Goal: Task Accomplishment & Management: Complete application form

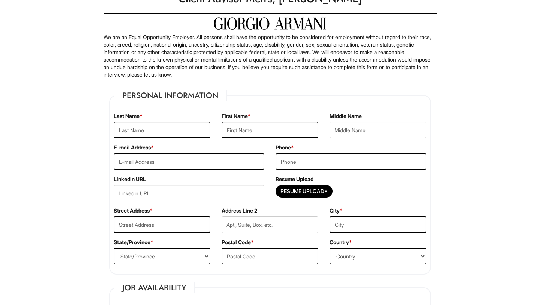
scroll to position [35, 0]
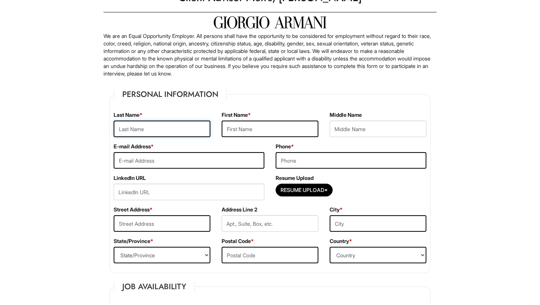
click at [189, 130] on input "text" at bounding box center [162, 128] width 97 height 17
type input "Fennell"
click at [266, 125] on input "text" at bounding box center [270, 128] width 97 height 17
type input "Elijah"
click at [161, 164] on input "email" at bounding box center [189, 160] width 151 height 17
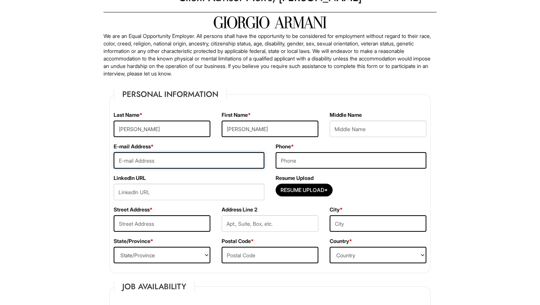
type input "info@elijahfennell.com"
type input "310 Madison Ave APT 209"
type input "Elizabeth"
select select "NJ"
type input "07201"
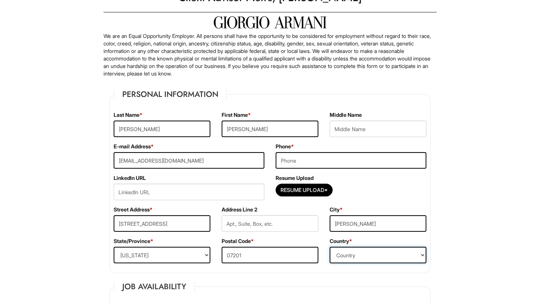
select select "United States of America"
click at [199, 224] on input "310 Madison Ave APT 209" at bounding box center [162, 223] width 97 height 17
type input "310 Madison Ave"
click at [247, 219] on input "text" at bounding box center [270, 223] width 97 height 17
type input "Apt 209"
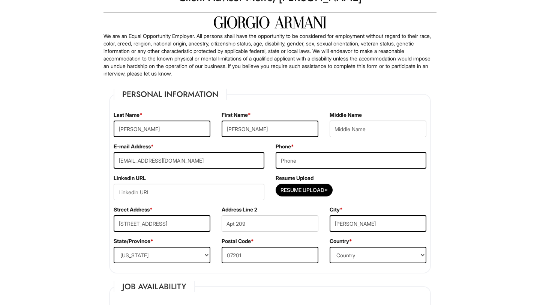
click at [159, 255] on select "State/Province ALABAMA ALASKA ARIZONA ARKANSAS CALIFORNIA COLORADO CONNECTICUT …" at bounding box center [162, 254] width 97 height 17
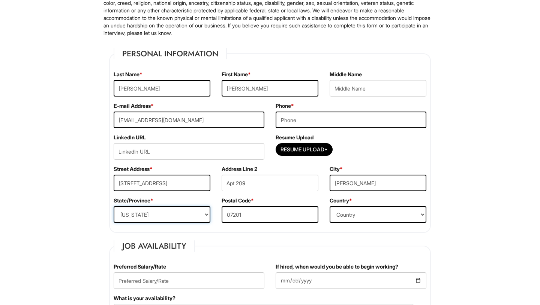
scroll to position [76, 0]
click at [302, 149] on input "Resume Upload*" at bounding box center [304, 149] width 56 height 12
type input "C:\fakepath\E. Fennell Resume - August 2025.pdf"
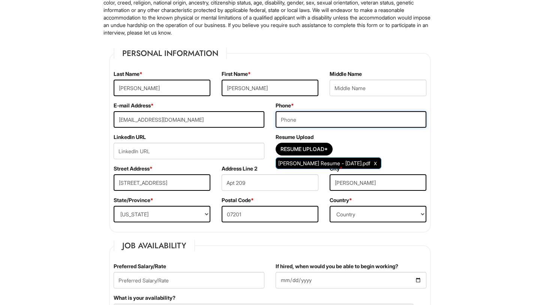
click at [350, 125] on input "tel" at bounding box center [351, 119] width 151 height 17
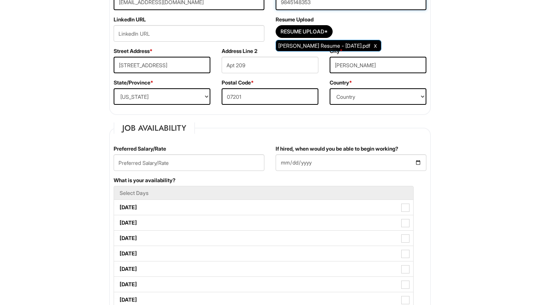
scroll to position [194, 0]
type input "9845148353"
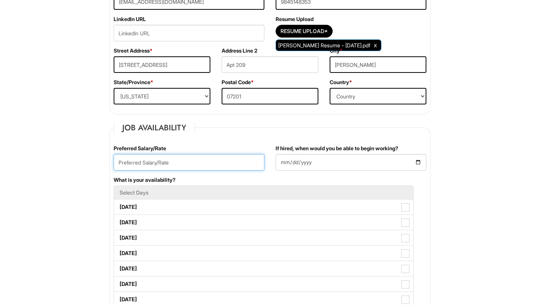
click at [228, 160] on input "text" at bounding box center [189, 162] width 151 height 17
type input "Open"
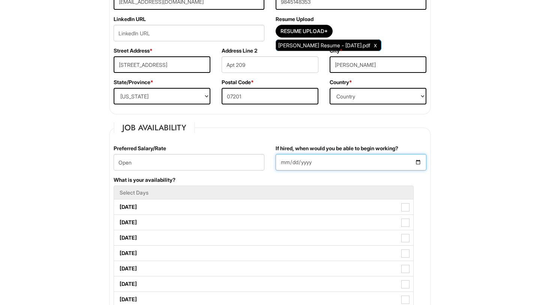
click at [372, 161] on input "If hired, when would you be able to begin working?" at bounding box center [351, 162] width 151 height 17
click at [414, 158] on input "If hired, when would you be able to begin working?" at bounding box center [351, 162] width 151 height 17
click at [419, 161] on input "If hired, when would you be able to begin working?" at bounding box center [351, 162] width 151 height 17
type input "2025-09-01"
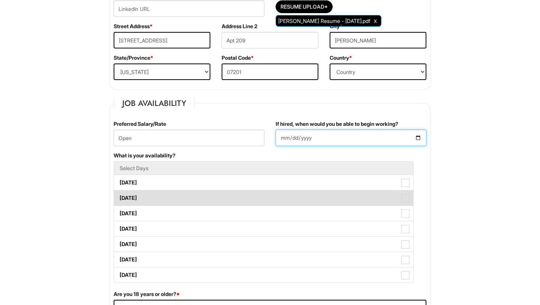
scroll to position [221, 0]
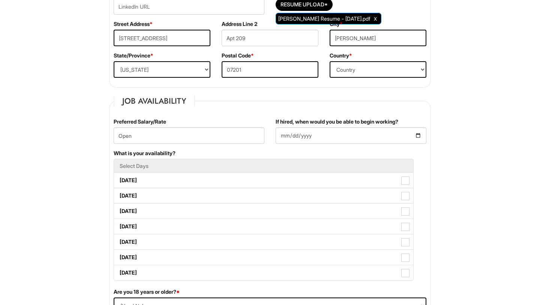
click at [150, 165] on h5 "Select Days" at bounding box center [264, 166] width 288 height 6
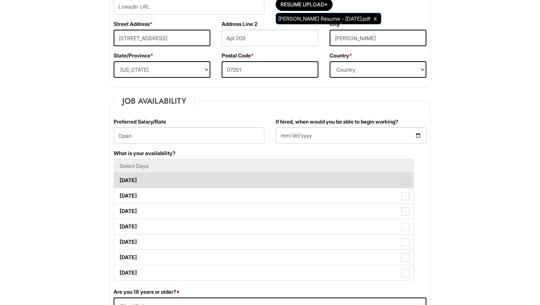
click at [143, 183] on label "Monday" at bounding box center [263, 180] width 299 height 15
click at [119, 179] on Available_Monday "Monday" at bounding box center [116, 176] width 5 height 5
checkbox Available_Monday "true"
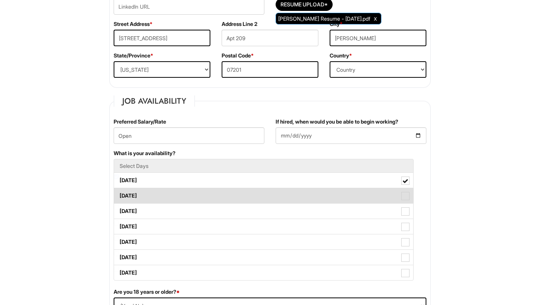
click at [144, 195] on label "Tuesday" at bounding box center [263, 195] width 299 height 15
click at [119, 194] on Available_Tuesday "Tuesday" at bounding box center [116, 191] width 5 height 5
checkbox Available_Tuesday "true"
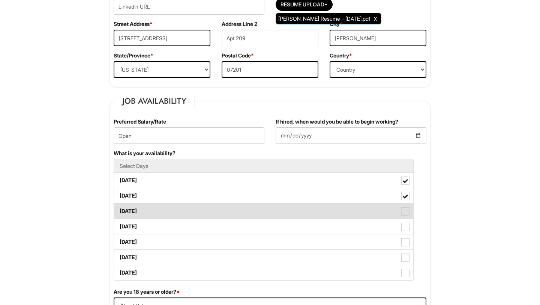
click at [146, 213] on label "Wednesday" at bounding box center [263, 210] width 299 height 15
click at [119, 210] on Available_Wednesday "Wednesday" at bounding box center [116, 207] width 5 height 5
checkbox Available_Wednesday "true"
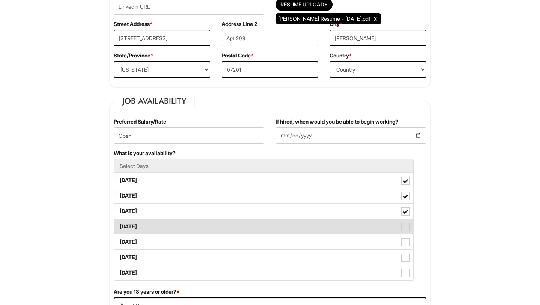
click at [145, 224] on label "Thursday" at bounding box center [263, 226] width 299 height 15
click at [119, 224] on Available_Thursday "Thursday" at bounding box center [116, 222] width 5 height 5
checkbox Available_Thursday "true"
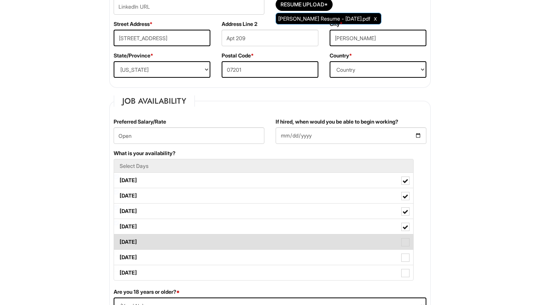
click at [145, 239] on label "Friday" at bounding box center [263, 241] width 299 height 15
click at [119, 239] on Available_Friday "Friday" at bounding box center [116, 238] width 5 height 5
checkbox Available_Friday "true"
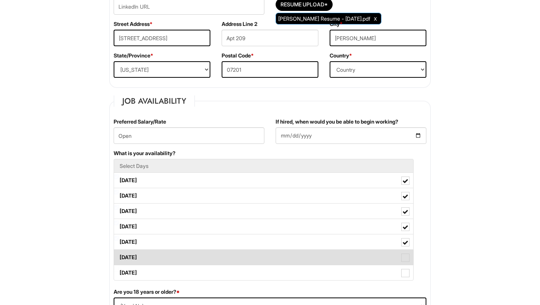
click at [143, 251] on label "Saturday" at bounding box center [263, 256] width 299 height 15
click at [119, 251] on Available_Saturday "Saturday" at bounding box center [116, 253] width 5 height 5
checkbox Available_Saturday "true"
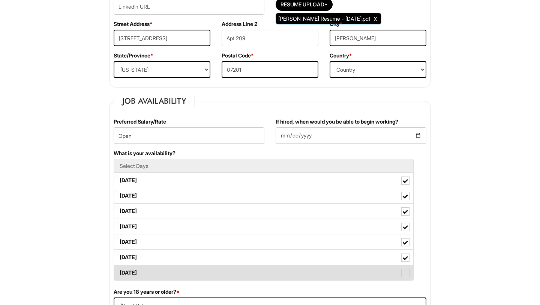
click at [144, 267] on label "Sunday" at bounding box center [263, 272] width 299 height 15
click at [119, 267] on Available_Sunday "Sunday" at bounding box center [116, 268] width 5 height 5
checkbox Available_Sunday "true"
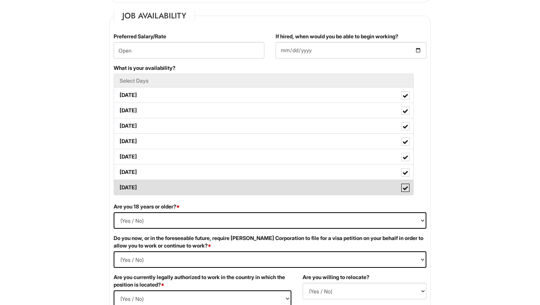
scroll to position [313, 0]
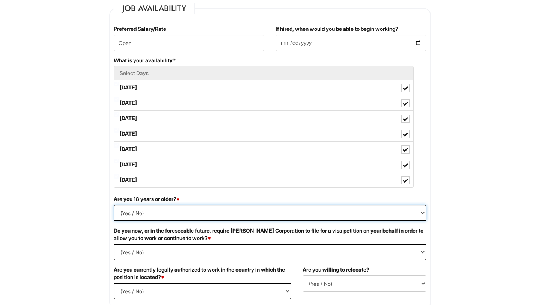
click at [146, 211] on select "(Yes / No) Yes No" at bounding box center [270, 212] width 313 height 17
select select "Yes"
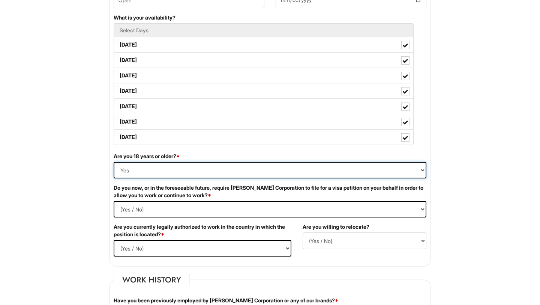
scroll to position [358, 0]
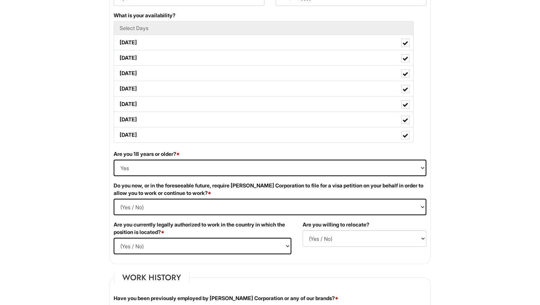
click at [167, 198] on div "Do you now, or in the foreseeable future, require Giorgio Armani Corporation to…" at bounding box center [270, 201] width 324 height 39
click at [166, 200] on Required "(Yes / No) Yes No" at bounding box center [270, 206] width 313 height 17
select Required "No"
click at [161, 247] on select "(Yes / No) Yes No" at bounding box center [203, 245] width 178 height 17
select select "Yes"
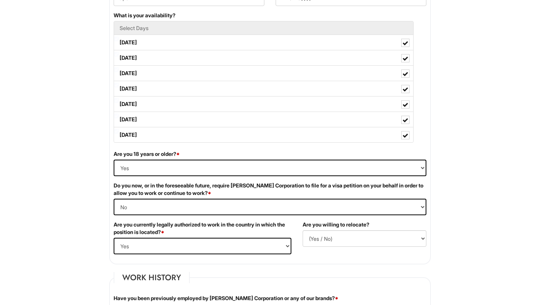
click at [325, 248] on div "Are you willing to relocate? (Yes / No) No Yes" at bounding box center [364, 237] width 135 height 32
click at [330, 237] on select "(Yes / No) No Yes" at bounding box center [365, 238] width 124 height 17
select select "Y"
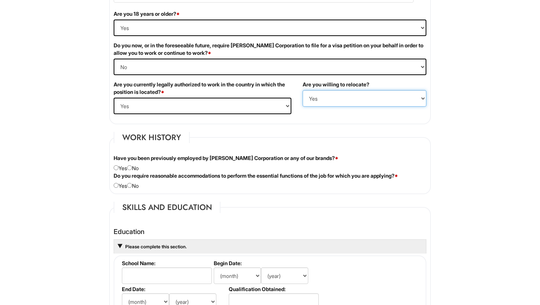
scroll to position [502, 0]
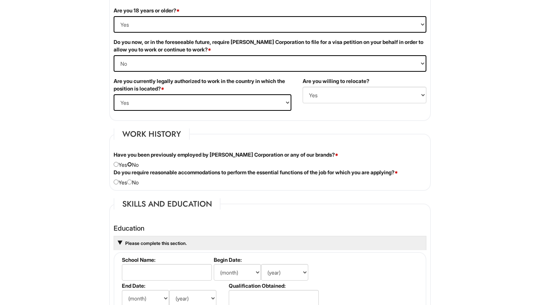
click at [132, 166] on input "radio" at bounding box center [129, 164] width 5 height 5
radio input "true"
click at [132, 183] on input "radio" at bounding box center [129, 181] width 5 height 5
radio input "true"
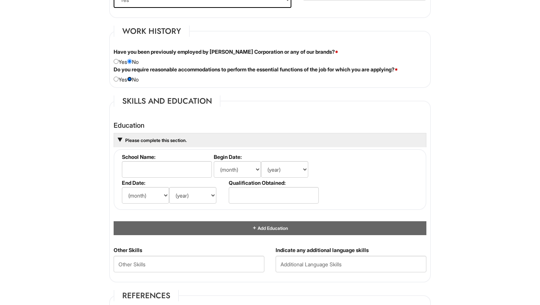
scroll to position [605, 0]
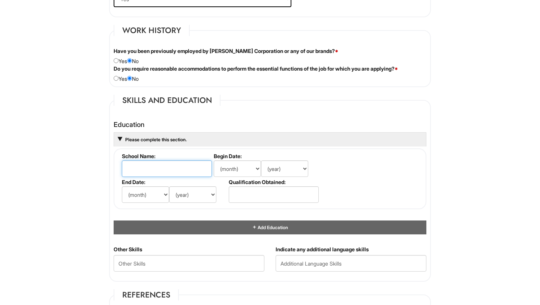
click at [175, 168] on input "text" at bounding box center [167, 168] width 90 height 17
type input "Mitchell College"
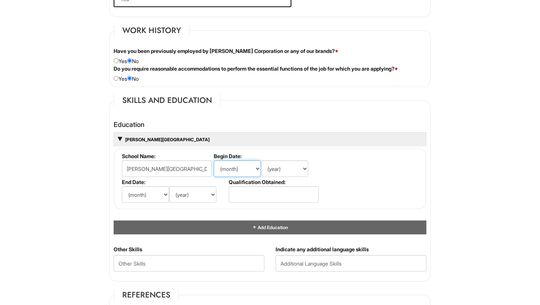
click at [237, 167] on select "(month) Jan Feb Mar Apr May Jun Jul Aug Sep Oct Nov Dec" at bounding box center [237, 168] width 47 height 17
click at [246, 195] on input "text" at bounding box center [274, 194] width 90 height 17
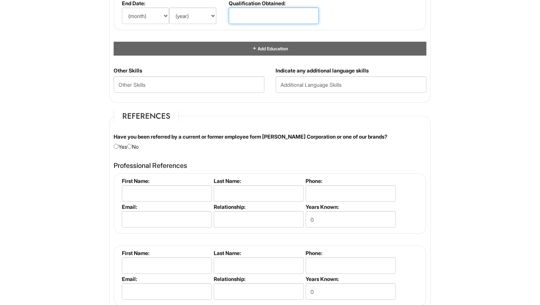
scroll to position [790, 0]
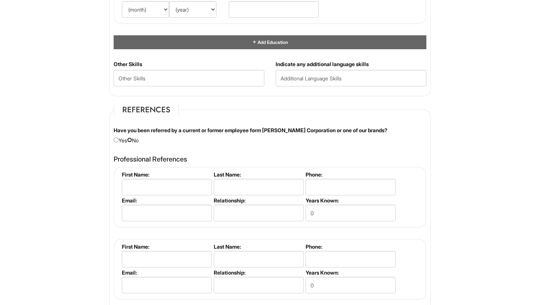
click at [131, 140] on input "radio" at bounding box center [129, 139] width 5 height 5
radio input "true"
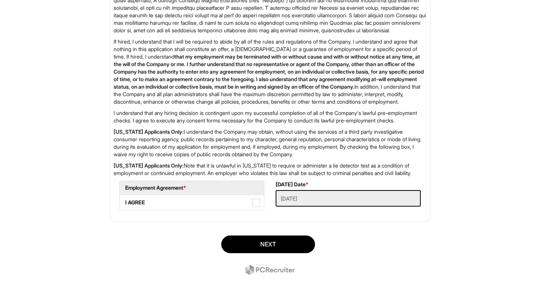
scroll to position [1191, 0]
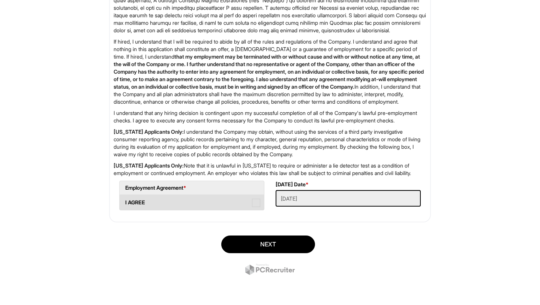
click at [258, 203] on span at bounding box center [256, 202] width 8 height 8
click at [125, 201] on AGREE "I AGREE" at bounding box center [122, 198] width 5 height 5
checkbox AGREE "true"
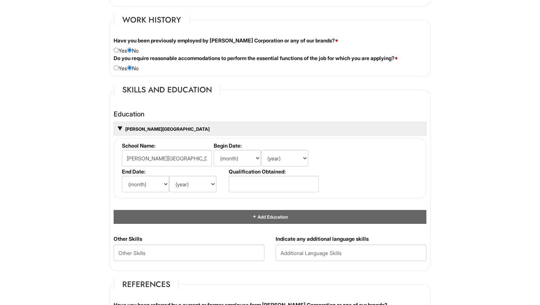
scroll to position [611, 0]
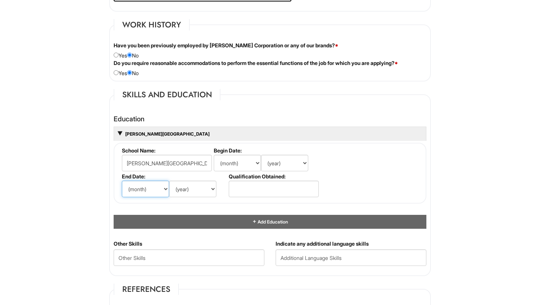
click at [146, 187] on select "(month) Jan Feb Mar Apr May Jun Jul Aug Sep Oct Nov Dec" at bounding box center [145, 188] width 47 height 17
select select "5"
click at [191, 187] on select "(year) 2029 2028 2027 2026 2025 2024 2023 2022 2021 2020 2019 2018 2017 2016 20…" at bounding box center [192, 188] width 47 height 17
select select "2019"
click at [242, 165] on select "(month) Jan Feb Mar Apr May Jun Jul Aug Sep Oct Nov Dec" at bounding box center [237, 163] width 47 height 17
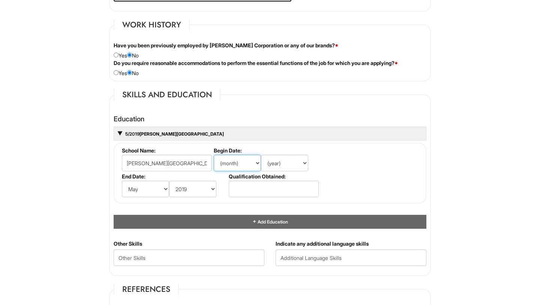
select select "9"
click at [275, 163] on select "(year) 2029 2028 2027 2026 2025 2024 2023 2022 2021 2020 2019 2018 2017 2016 20…" at bounding box center [284, 163] width 47 height 17
select select "2015"
click at [270, 188] on input "text" at bounding box center [274, 188] width 90 height 17
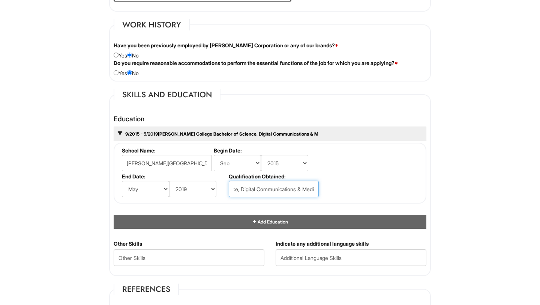
scroll to position [0, 50]
click at [237, 188] on input "Bachelor of Science, Digital Communications & Medi" at bounding box center [274, 188] width 90 height 17
click at [316, 187] on input "Bachelor of Science Digital Communications & Medi" at bounding box center [274, 188] width 90 height 17
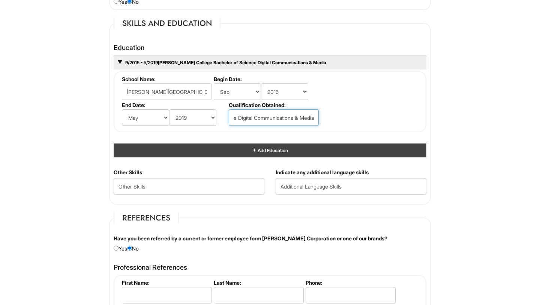
scroll to position [682, 0]
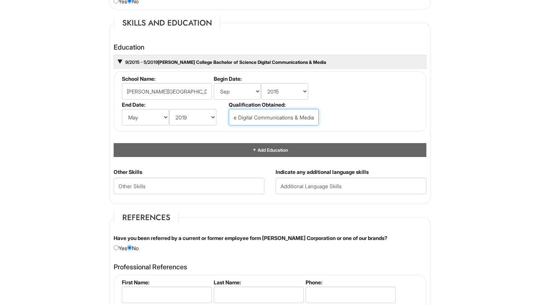
type input "Bachelor of Science Digital Communications & Media"
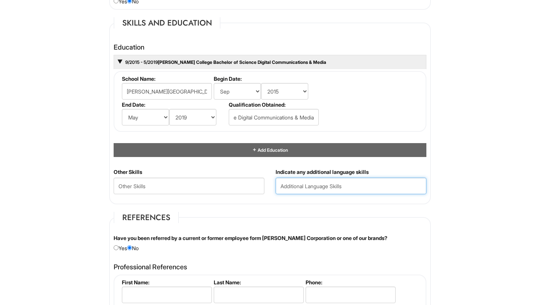
scroll to position [0, 0]
click at [294, 184] on input "text" at bounding box center [351, 185] width 151 height 17
type input "S"
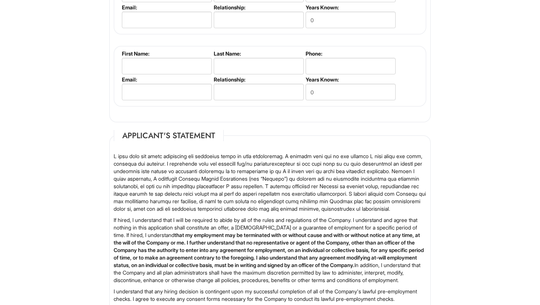
scroll to position [1191, 0]
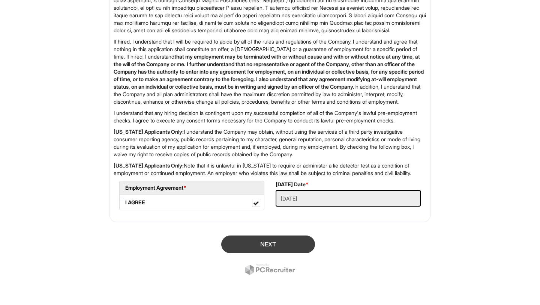
type input "English, Spanish and French"
click at [267, 248] on button "Next" at bounding box center [268, 244] width 94 height 18
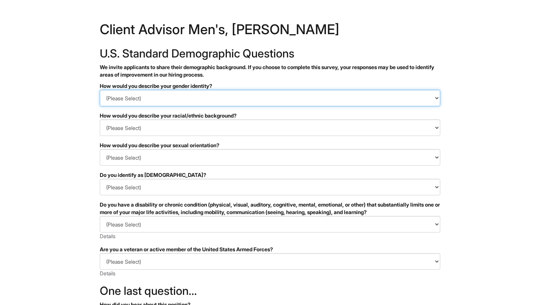
click at [202, 96] on select "(Please Select) Man Woman Non-binary I prefer to self-describe I don't wish to …" at bounding box center [270, 98] width 341 height 17
select select "Man"
click at [184, 104] on select "(Please Select) Man Woman Non-binary I prefer to self-describe I don't wish to …" at bounding box center [270, 98] width 341 height 17
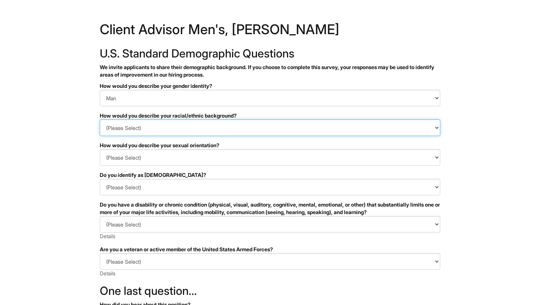
click at [187, 125] on select "(Please Select) Black or of African descent East Asian Hispanic, Latinx or of S…" at bounding box center [270, 127] width 341 height 17
select select "Black or of African descent"
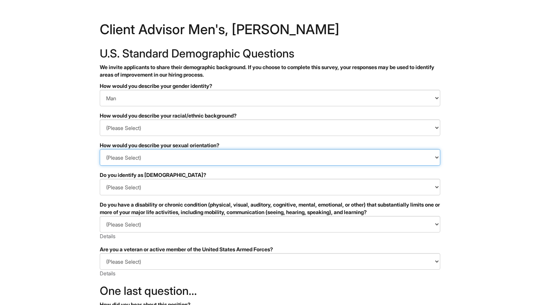
click at [186, 157] on select "(Please Select) Asexual Bisexual and/or pansexual Gay Heterosexual Lesbian Quee…" at bounding box center [270, 157] width 341 height 17
click at [144, 157] on select "(Please Select) Asexual Bisexual and/or pansexual Gay Heterosexual Lesbian Quee…" at bounding box center [270, 157] width 341 height 17
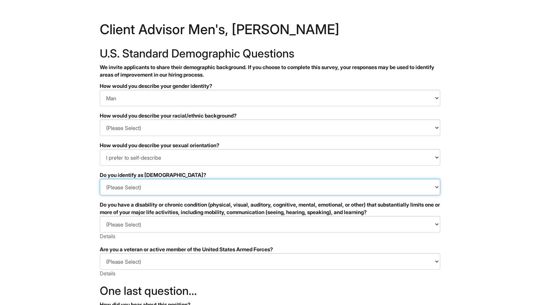
click at [171, 192] on select "(Please Select) Yes No I prefer to self-describe I don't wish to answer" at bounding box center [270, 187] width 341 height 17
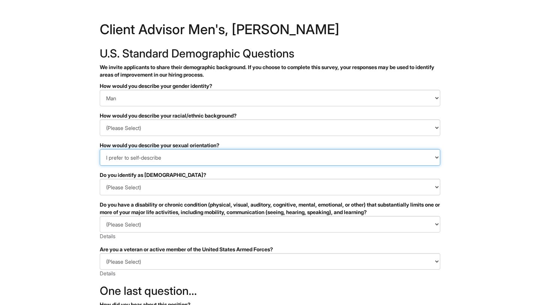
click at [175, 164] on select "(Please Select) Asexual Bisexual and/or pansexual Gay Heterosexual Lesbian Quee…" at bounding box center [270, 157] width 341 height 17
select select "I don't wish to answer"
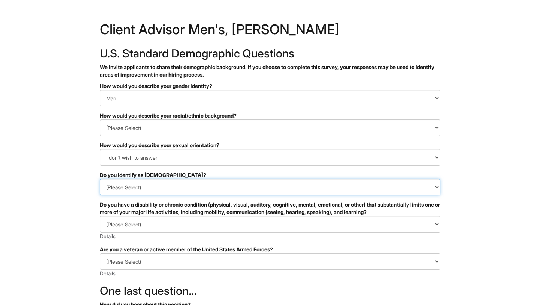
click at [167, 184] on select "(Please Select) Yes No I prefer to self-describe I don't wish to answer" at bounding box center [270, 187] width 341 height 17
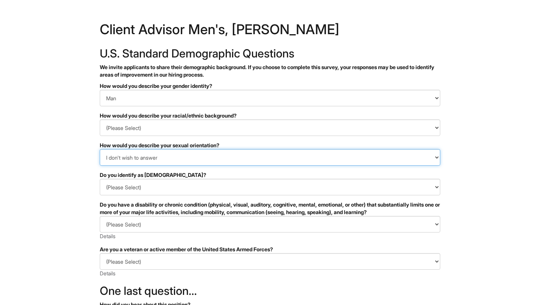
click at [177, 158] on select "(Please Select) Asexual Bisexual and/or pansexual Gay Heterosexual Lesbian Quee…" at bounding box center [270, 157] width 341 height 17
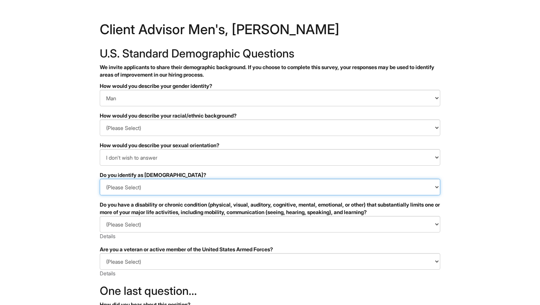
click at [125, 182] on select "(Please Select) Yes No I prefer to self-describe I don't wish to answer" at bounding box center [270, 187] width 341 height 17
select select "No"
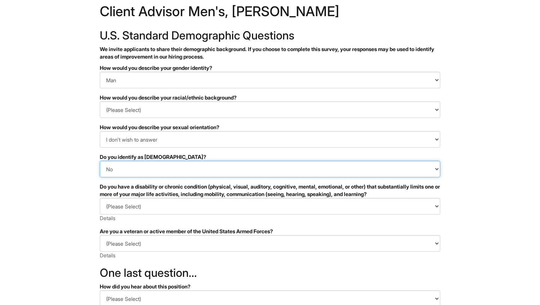
scroll to position [32, 0]
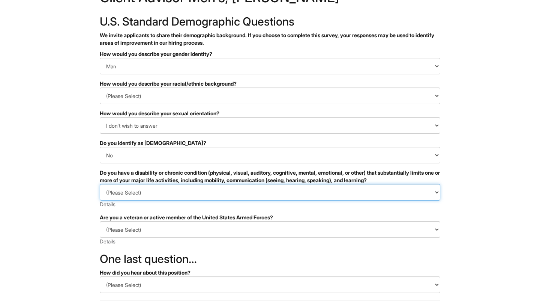
click at [172, 191] on select "(Please Select) YES, I HAVE A DISABILITY (or previously had a disability) NO, I…" at bounding box center [270, 192] width 341 height 17
select select "NO, I DON'T HAVE A DISABILITY"
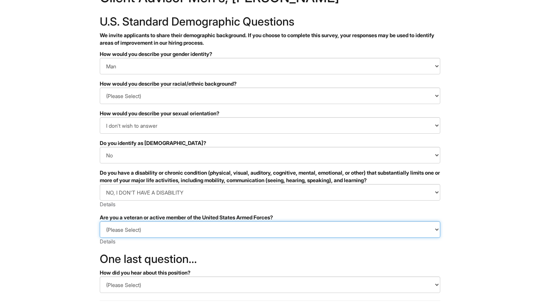
click at [158, 227] on select "(Please Select) I IDENTIFY AS ONE OR MORE OF THE CLASSIFICATIONS OF PROTECTED V…" at bounding box center [270, 229] width 341 height 17
select select "I AM NOT A PROTECTED VETERAN"
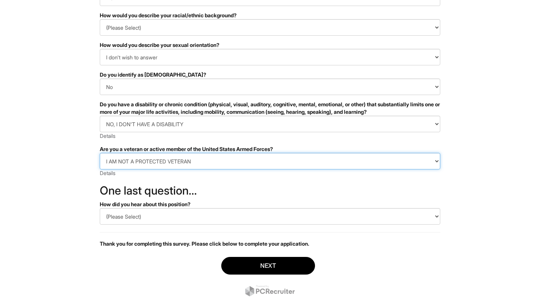
scroll to position [101, 0]
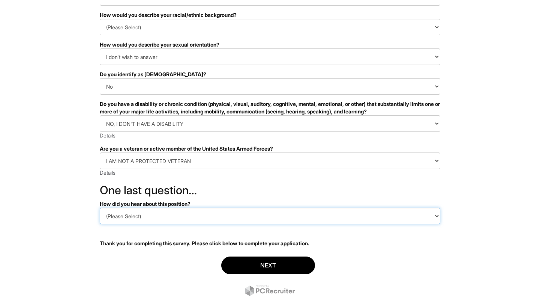
click at [186, 212] on select "(Please Select) CareerBuilder Indeed LinkedIn Monster Referral Other" at bounding box center [270, 215] width 341 height 17
select select "LinkedIn"
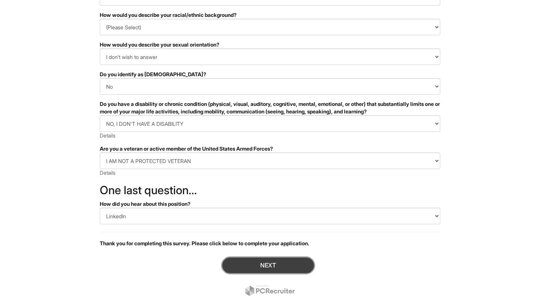
click at [248, 266] on button "Next" at bounding box center [268, 265] width 94 height 18
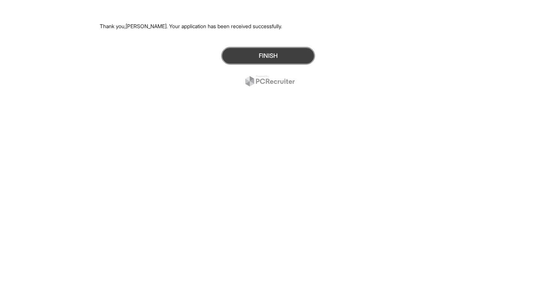
click at [263, 54] on button "Finish" at bounding box center [268, 56] width 94 height 18
